Goal: Transaction & Acquisition: Book appointment/travel/reservation

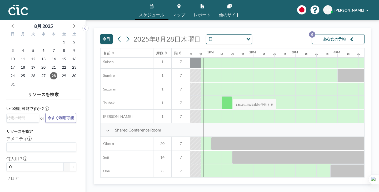
scroll to position [375, 526]
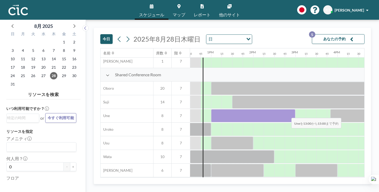
drag, startPoint x: 218, startPoint y: 112, endPoint x: 287, endPoint y: 114, distance: 68.7
click at [287, 114] on div at bounding box center [253, 115] width 84 height 13
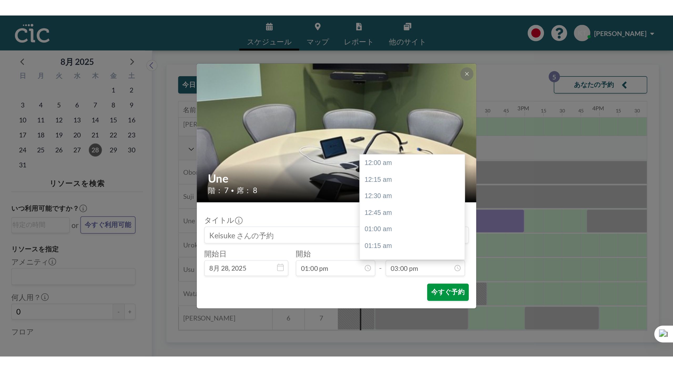
scroll to position [562, 0]
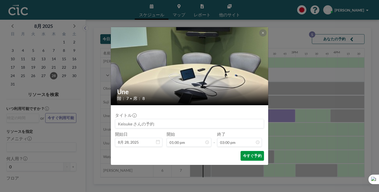
click at [246, 155] on button "今すぐ予約" at bounding box center [251, 156] width 23 height 10
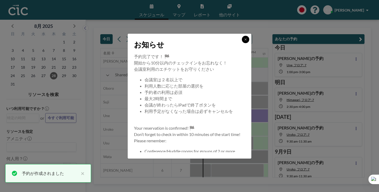
click at [248, 41] on button at bounding box center [245, 39] width 7 height 7
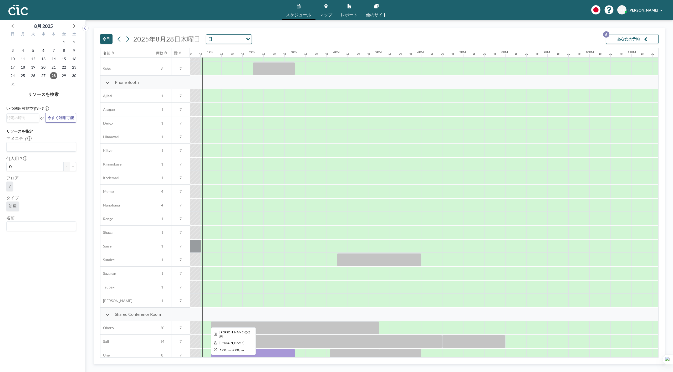
scroll to position [195, 526]
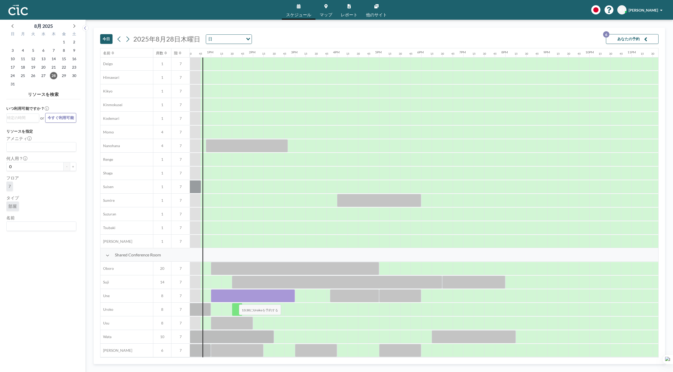
drag, startPoint x: 233, startPoint y: 294, endPoint x: 237, endPoint y: 297, distance: 4.6
click at [235, 192] on div "Shared Conference Room Oboro 20 7 [PERSON_NAME] 14 7 Une 8 7 Uroko 8 7 Usu 8 7 …" at bounding box center [124, 303] width 1100 height 109
click at [239, 192] on div at bounding box center [253, 296] width 84 height 13
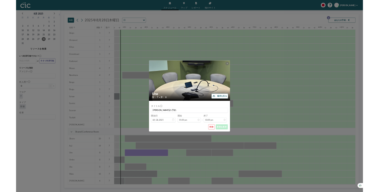
scroll to position [562, 0]
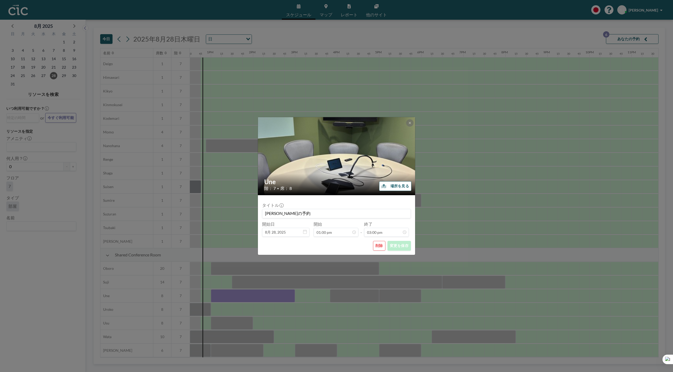
click at [376, 192] on button "削除" at bounding box center [379, 246] width 12 height 10
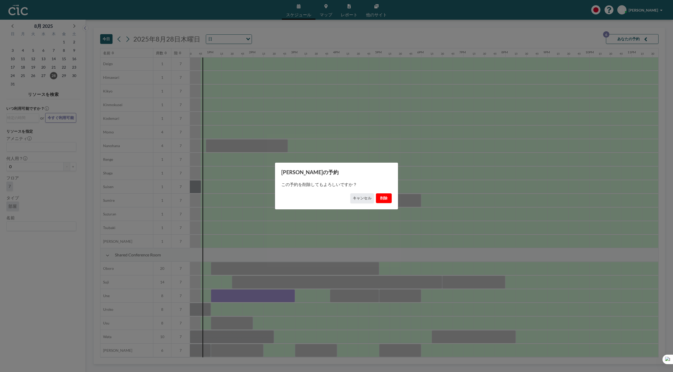
click at [379, 192] on button "削除" at bounding box center [384, 199] width 16 height 10
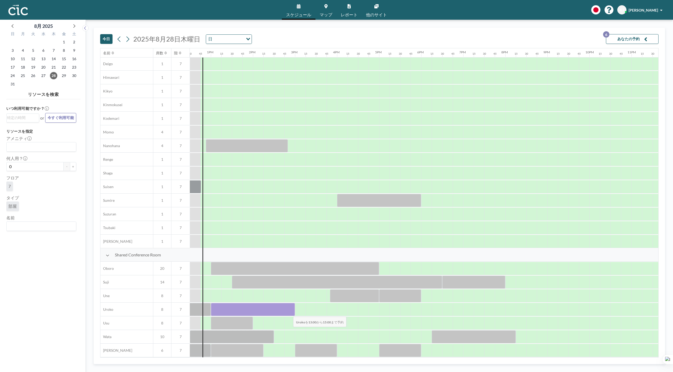
drag, startPoint x: 214, startPoint y: 309, endPoint x: 289, endPoint y: 314, distance: 75.3
click at [289, 192] on div "Shared Conference Room Oboro 20 7 [PERSON_NAME] 14 7 Une 8 7 Uroko 8 7 Usu 8 7 …" at bounding box center [124, 303] width 1100 height 109
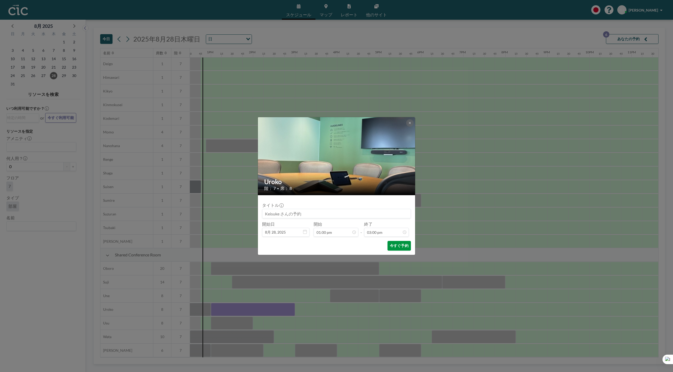
click at [379, 192] on button "今すぐ予約" at bounding box center [399, 246] width 23 height 10
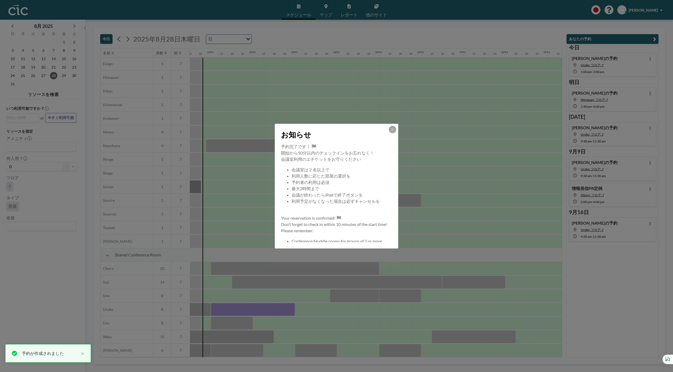
click at [303, 192] on div "お知らせ 予約完了です！ 🏁 開始から10分以内のチェックインをお忘れなく！ 会議室利用のエチケットをお守りください 会議室は２名以上で 利用人数に応じた部屋…" at bounding box center [336, 186] width 673 height 372
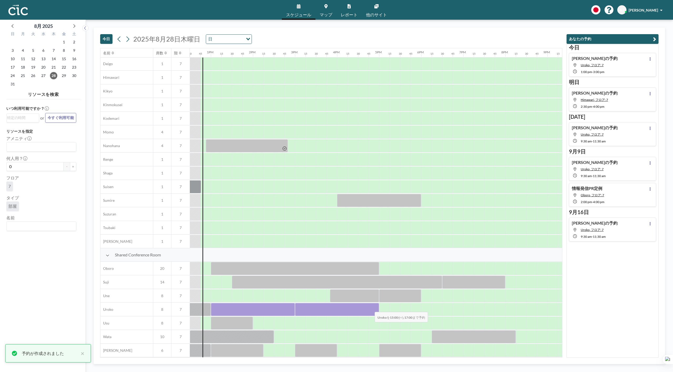
drag, startPoint x: 303, startPoint y: 308, endPoint x: 371, endPoint y: 309, distance: 68.1
click at [371, 192] on div at bounding box center [337, 309] width 84 height 13
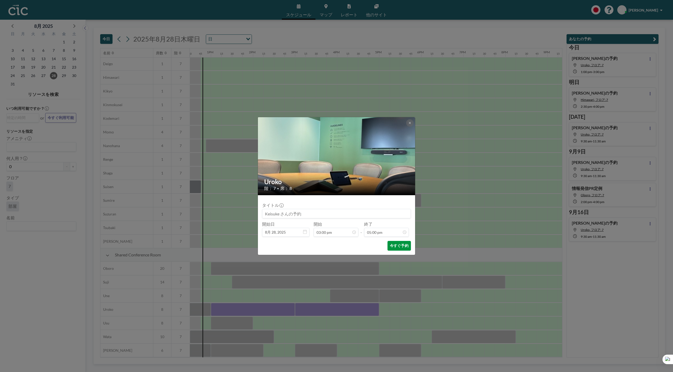
click at [379, 192] on button "今すぐ予約" at bounding box center [399, 246] width 23 height 10
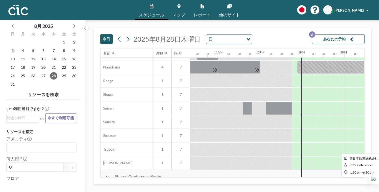
scroll to position [270, 443]
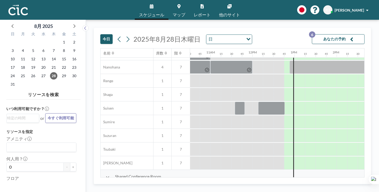
click at [100, 34] on button "今日" at bounding box center [106, 39] width 12 height 10
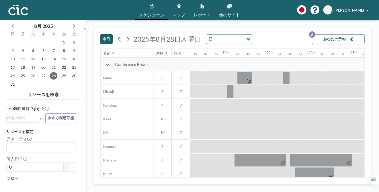
scroll to position [0, 427]
